Goal: Task Accomplishment & Management: Use online tool/utility

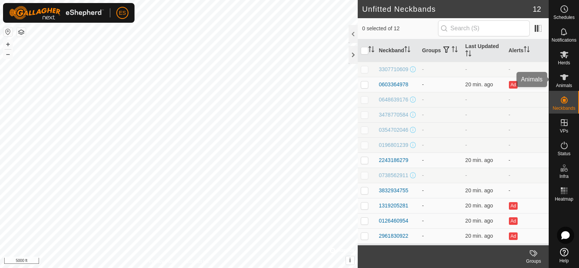
click at [567, 80] on icon at bounding box center [564, 77] width 9 height 9
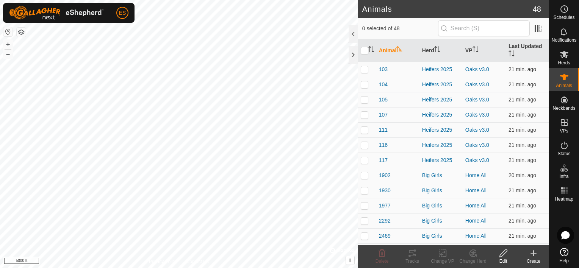
click at [364, 68] on p-checkbox at bounding box center [365, 69] width 8 height 6
checkbox input "true"
click at [363, 83] on p-checkbox at bounding box center [365, 84] width 8 height 6
checkbox input "true"
click at [365, 98] on p-checkbox at bounding box center [365, 100] width 8 height 6
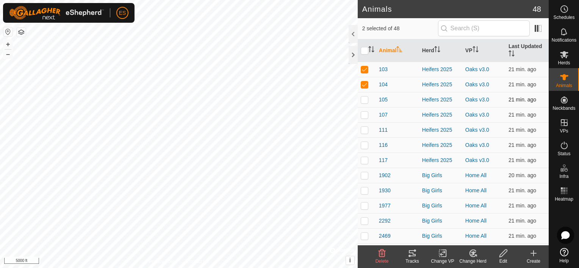
checkbox input "true"
click at [365, 115] on p-checkbox at bounding box center [365, 115] width 8 height 6
checkbox input "true"
click at [366, 130] on p-checkbox at bounding box center [365, 130] width 8 height 6
checkbox input "true"
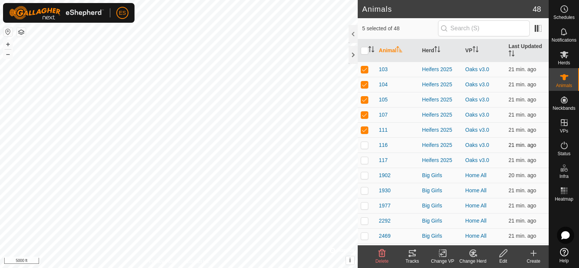
click at [365, 146] on p-checkbox at bounding box center [365, 145] width 8 height 6
checkbox input "true"
click at [365, 161] on p-checkbox at bounding box center [365, 160] width 8 height 6
checkbox input "true"
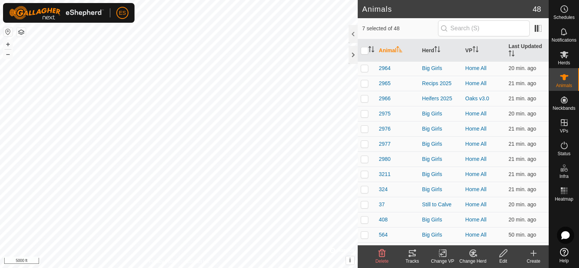
scroll to position [236, 0]
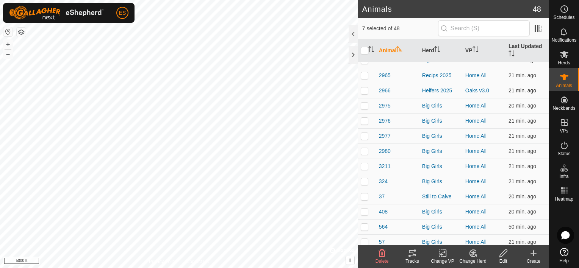
click at [365, 91] on p-checkbox at bounding box center [365, 91] width 8 height 6
checkbox input "true"
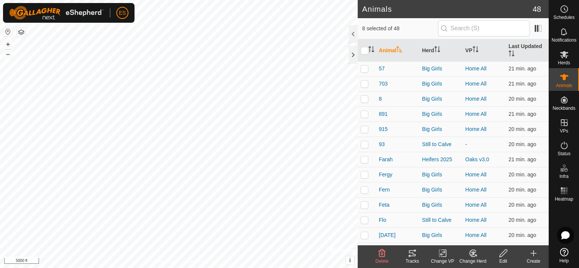
scroll to position [417, 0]
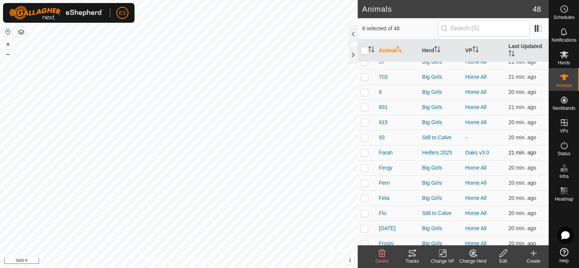
click at [365, 153] on p-checkbox at bounding box center [365, 153] width 8 height 6
checkbox input "true"
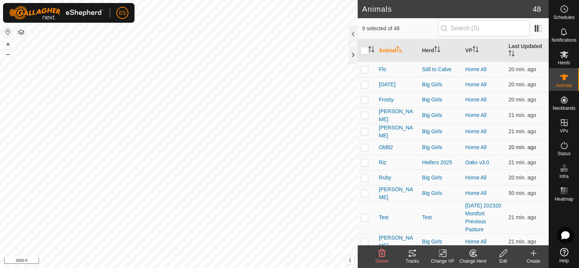
scroll to position [568, 0]
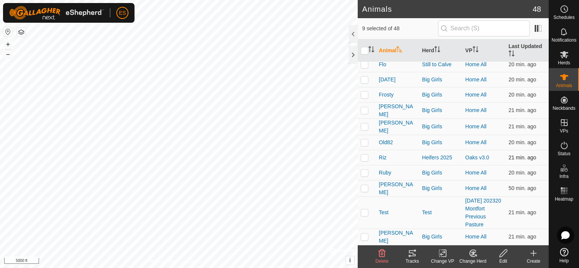
click at [365, 155] on p-checkbox at bounding box center [365, 158] width 8 height 6
checkbox input "true"
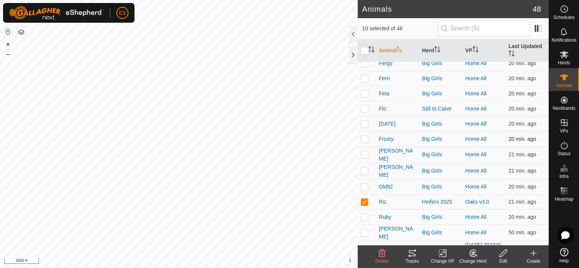
scroll to position [502, 0]
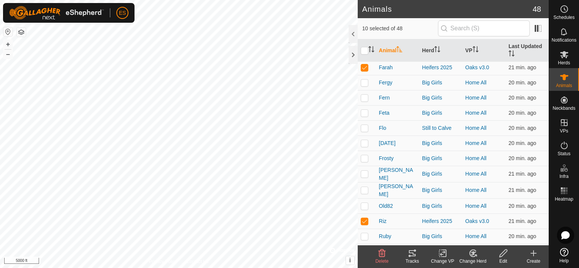
click at [444, 255] on icon at bounding box center [442, 253] width 9 height 9
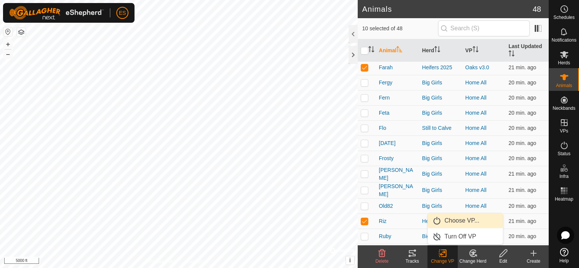
click at [449, 221] on link "Choose VP..." at bounding box center [465, 220] width 75 height 15
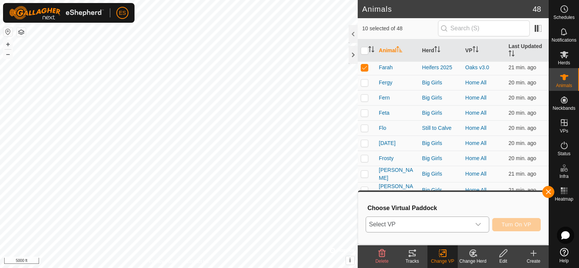
click at [481, 228] on div "dropdown trigger" at bounding box center [478, 224] width 15 height 15
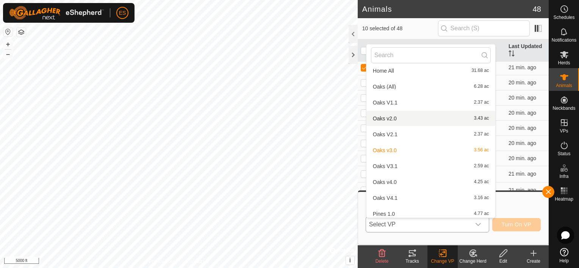
scroll to position [94, 0]
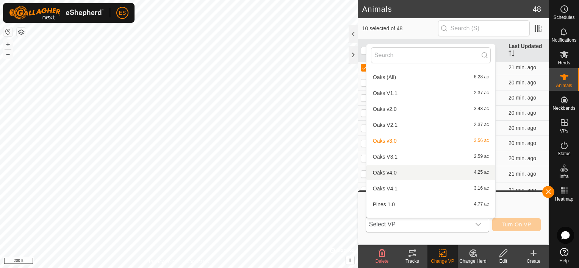
click at [382, 172] on li "Oaks v4.0 4.25 ac" at bounding box center [430, 172] width 129 height 15
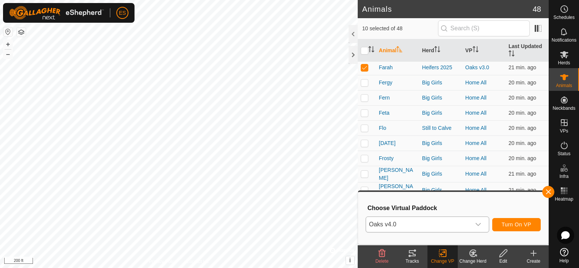
click at [477, 226] on icon "dropdown trigger" at bounding box center [478, 225] width 6 height 6
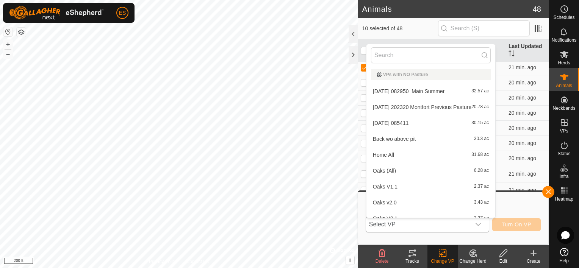
scroll to position [56, 0]
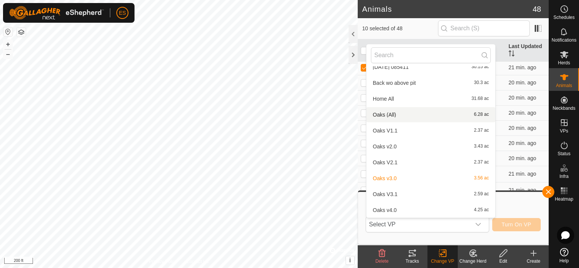
click at [396, 118] on li "Oaks (All) 6.28 ac" at bounding box center [430, 114] width 129 height 15
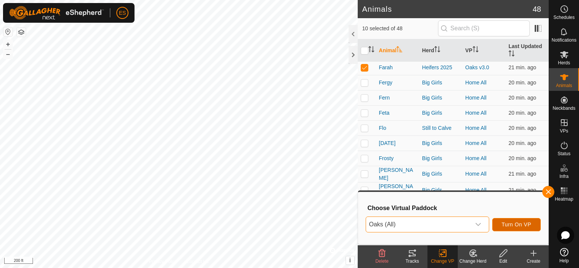
click at [504, 226] on span "Turn On VP" at bounding box center [517, 225] width 30 height 6
